Goal: Check status: Check status

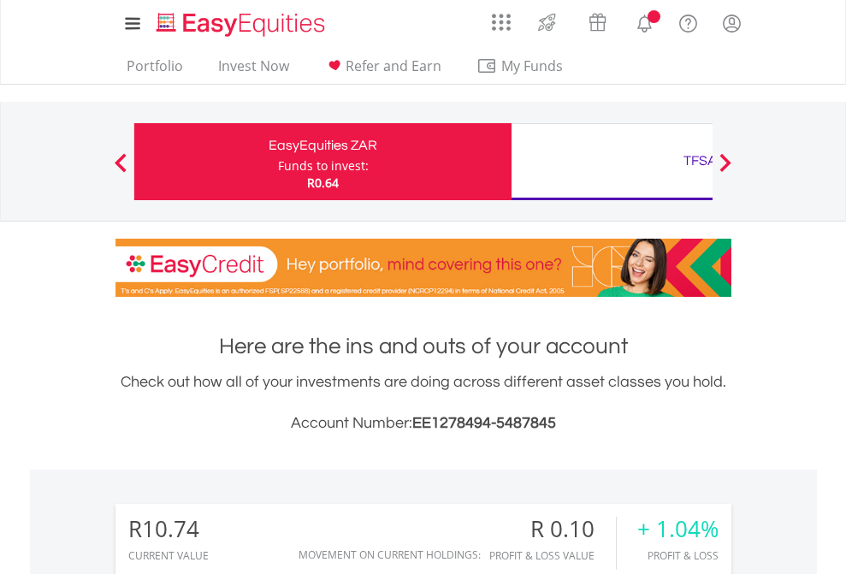
scroll to position [164, 268]
click at [278, 162] on div "Funds to invest:" at bounding box center [323, 165] width 91 height 17
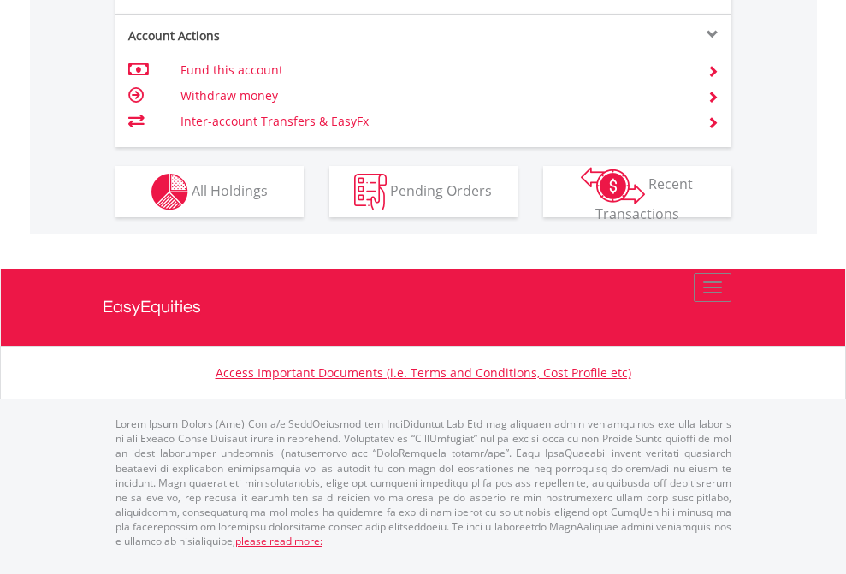
scroll to position [1605, 0]
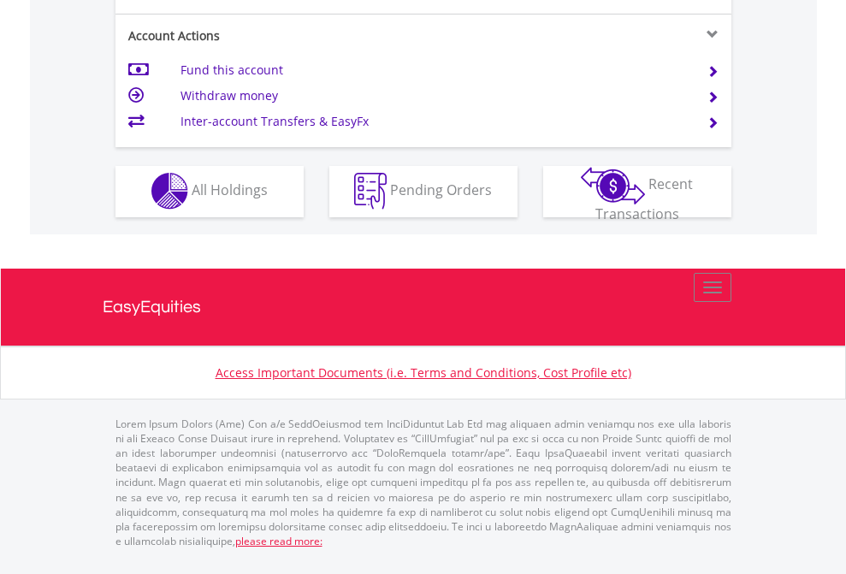
scroll to position [1599, 0]
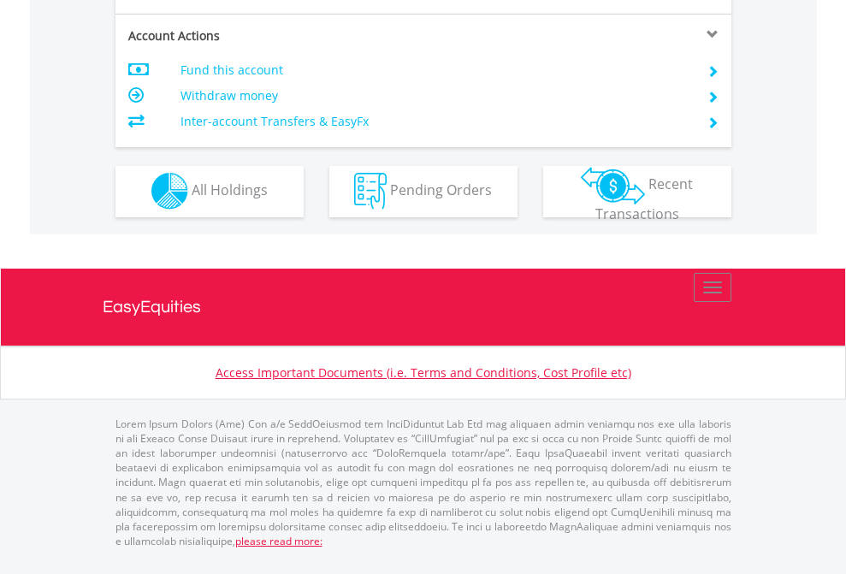
scroll to position [1599, 0]
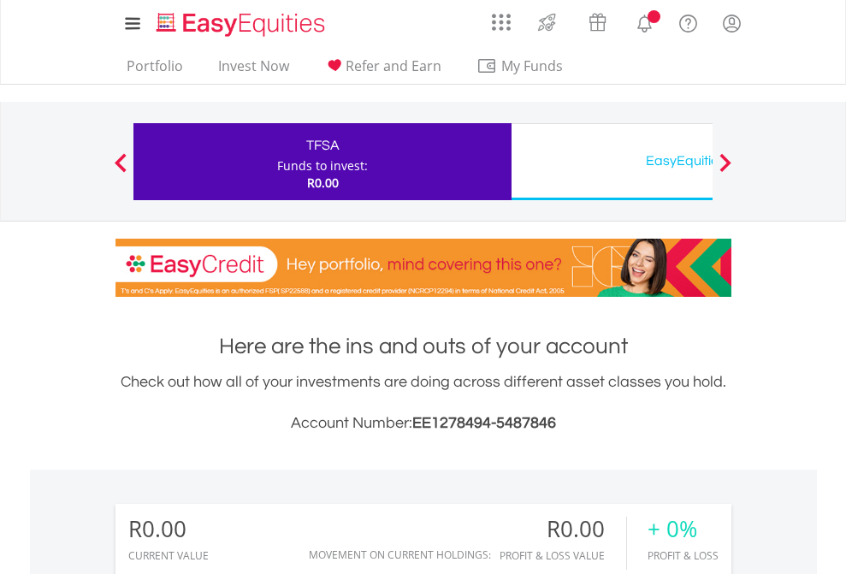
scroll to position [164, 268]
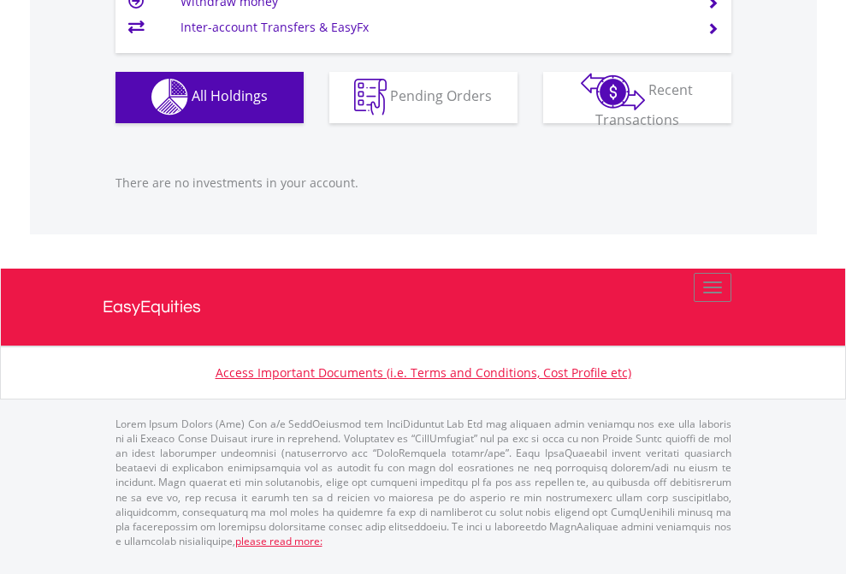
scroll to position [1693, 0]
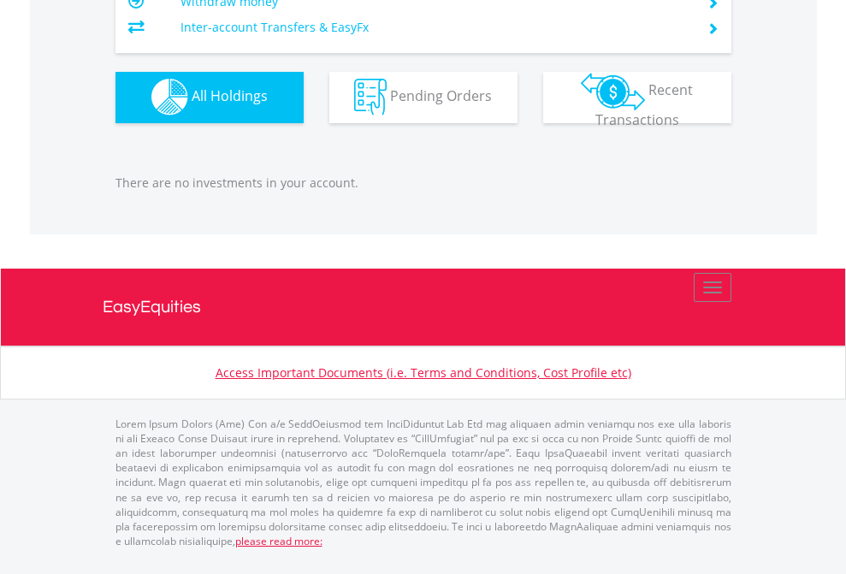
scroll to position [164, 268]
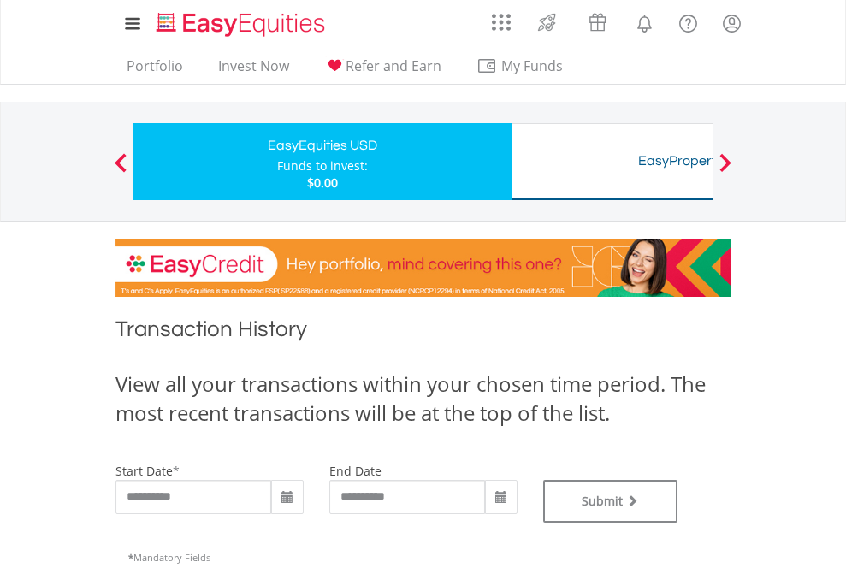
type input "**********"
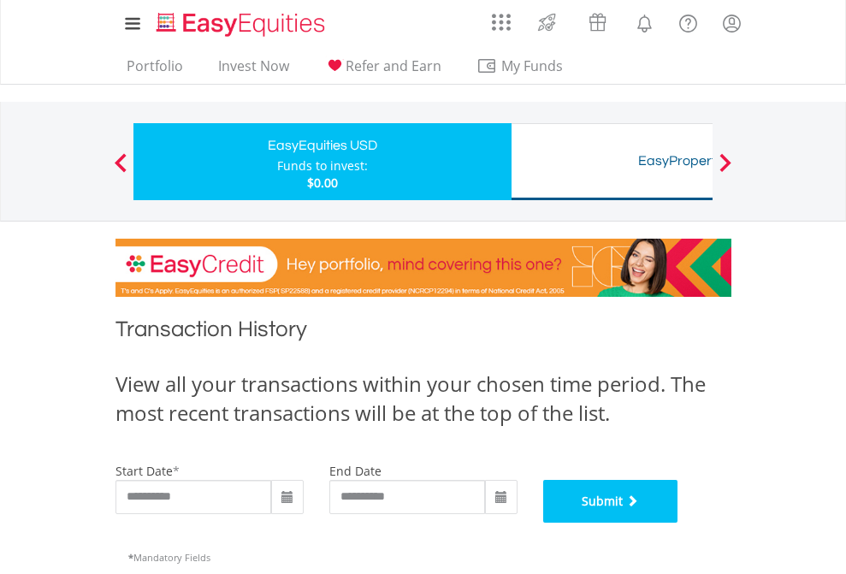
click at [678, 522] on button "Submit" at bounding box center [610, 501] width 135 height 43
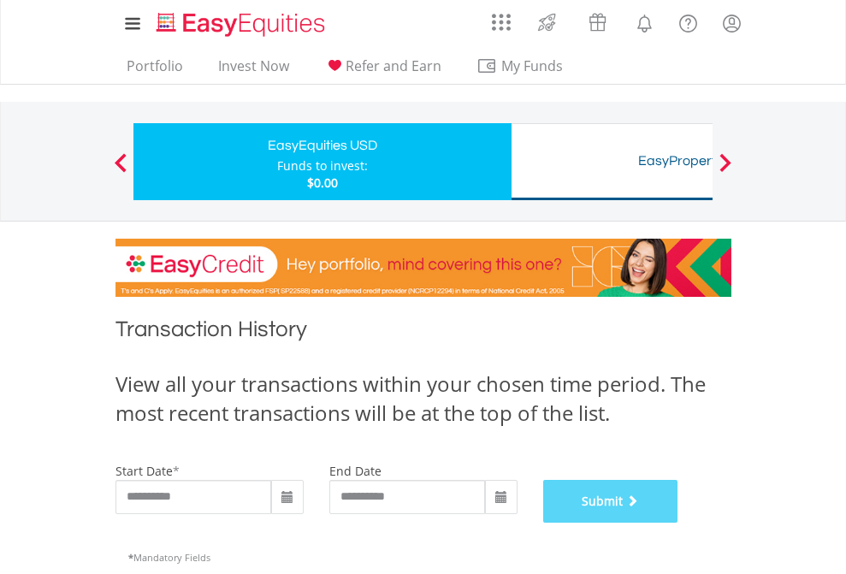
scroll to position [693, 0]
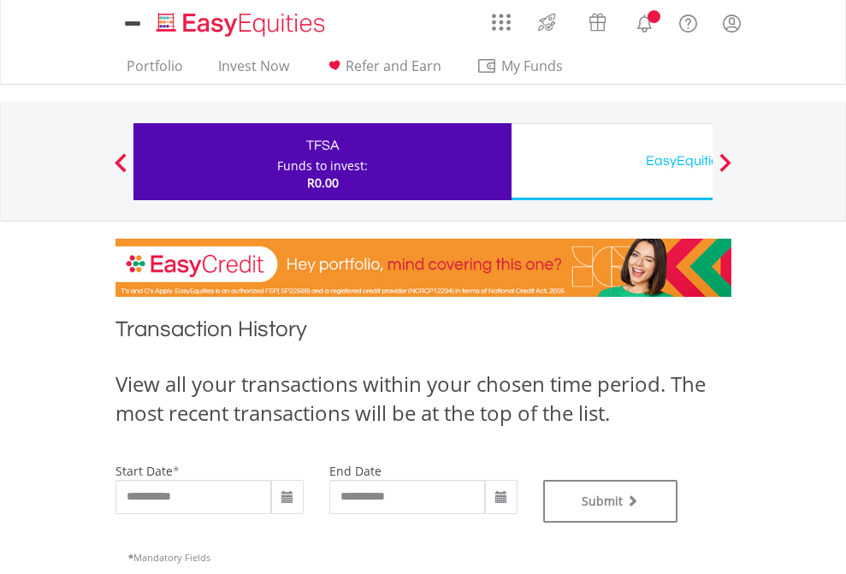
type input "**********"
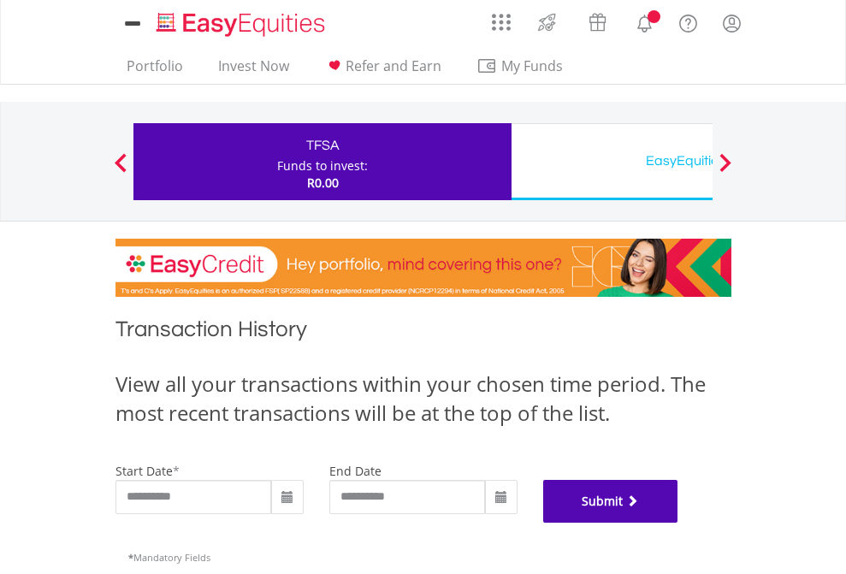
click at [678, 522] on button "Submit" at bounding box center [610, 501] width 135 height 43
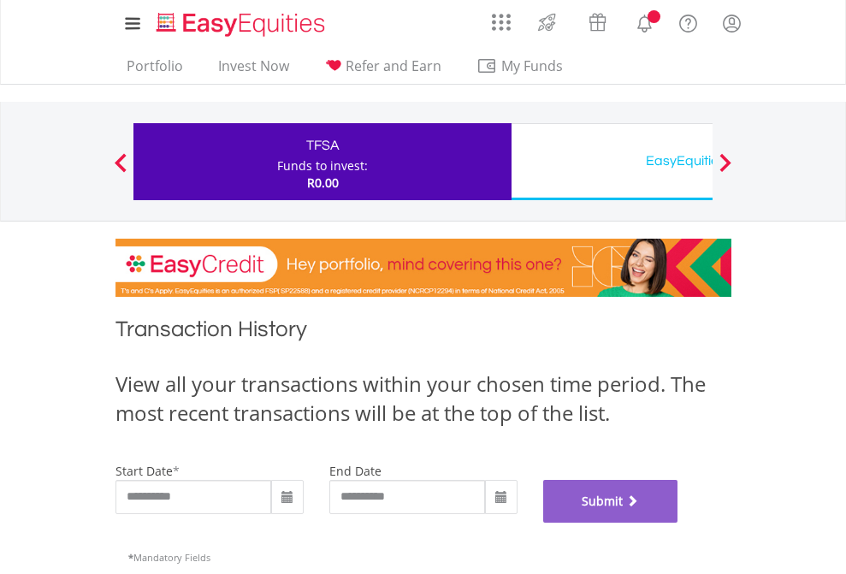
scroll to position [693, 0]
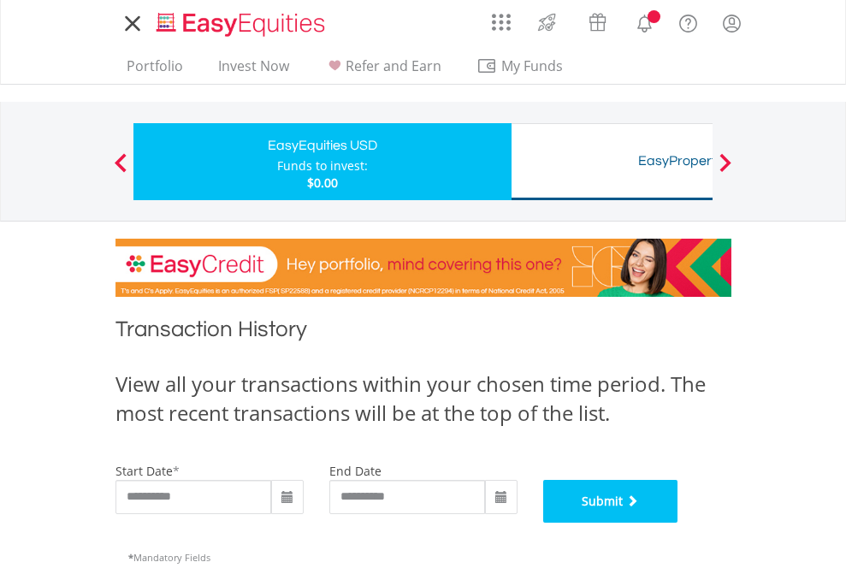
click at [678, 522] on button "Submit" at bounding box center [610, 501] width 135 height 43
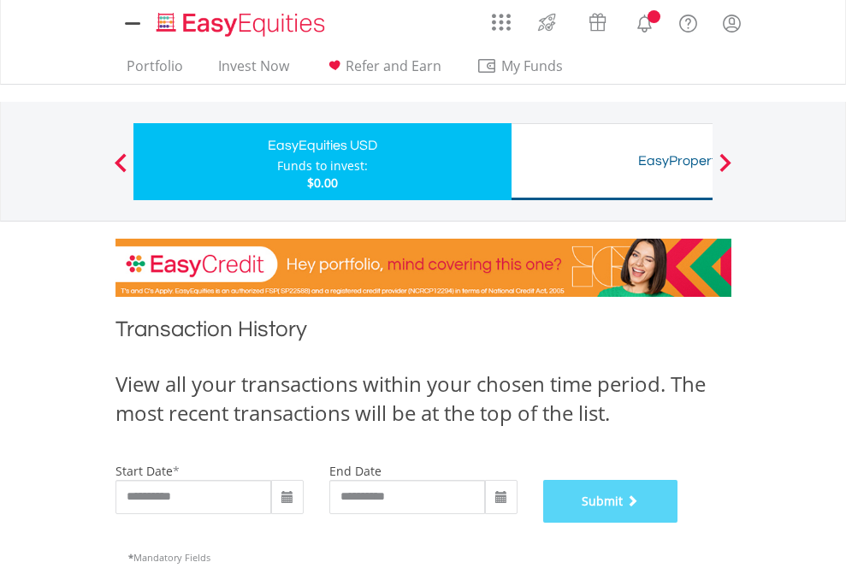
scroll to position [693, 0]
